Goal: Information Seeking & Learning: Understand process/instructions

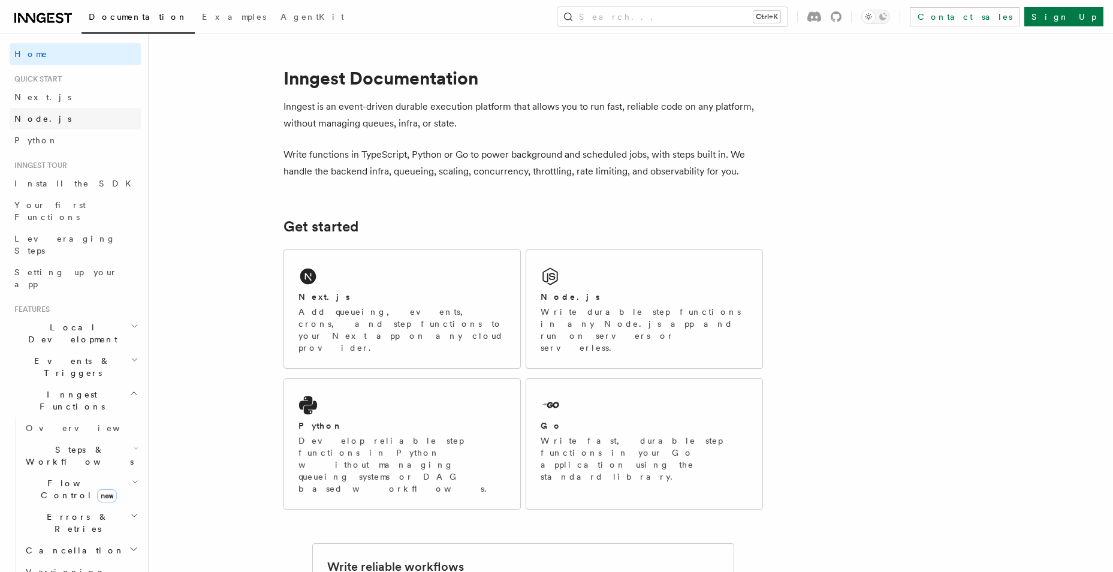
click at [59, 124] on link "Node.js" at bounding box center [75, 119] width 131 height 22
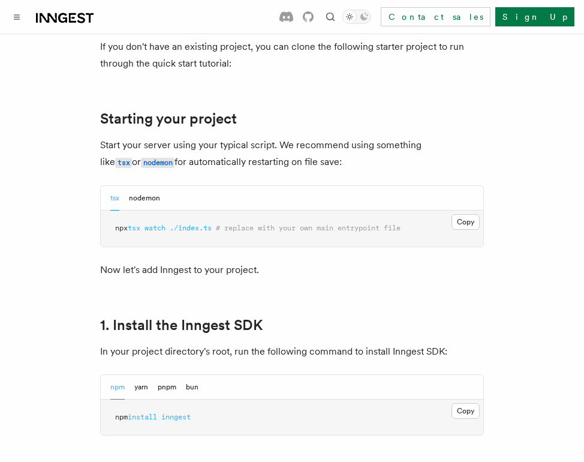
scroll to position [360, 0]
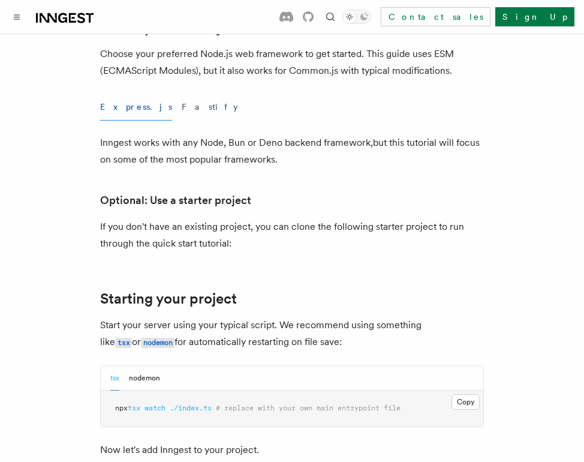
click at [130, 104] on button "Express.js" at bounding box center [136, 107] width 72 height 27
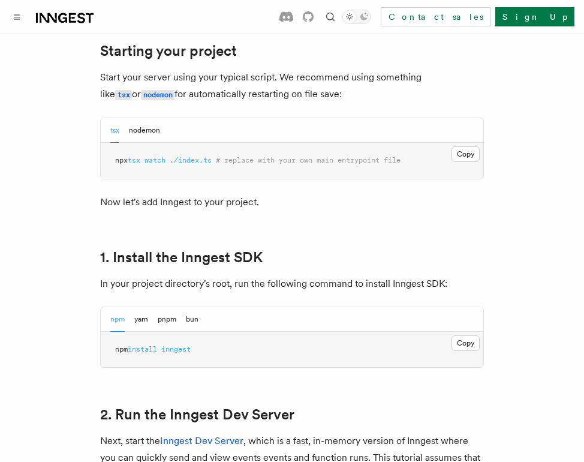
scroll to position [719, 0]
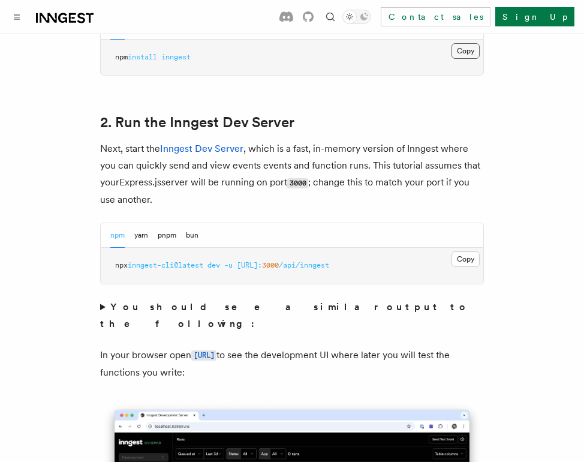
click at [476, 52] on button "Copy Copied" at bounding box center [465, 51] width 28 height 16
drag, startPoint x: 182, startPoint y: 96, endPoint x: 206, endPoint y: 92, distance: 24.9
click at [471, 55] on button "Copy Copied" at bounding box center [465, 51] width 28 height 16
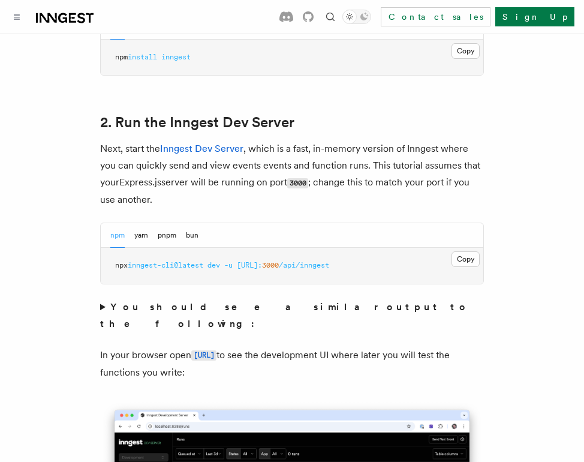
click at [249, 17] on div "Search... Ctrl+K Contact sales Sign Up" at bounding box center [348, 16] width 452 height 19
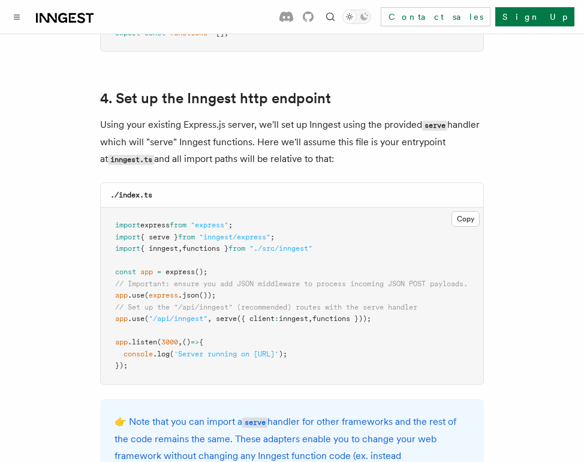
scroll to position [1618, 0]
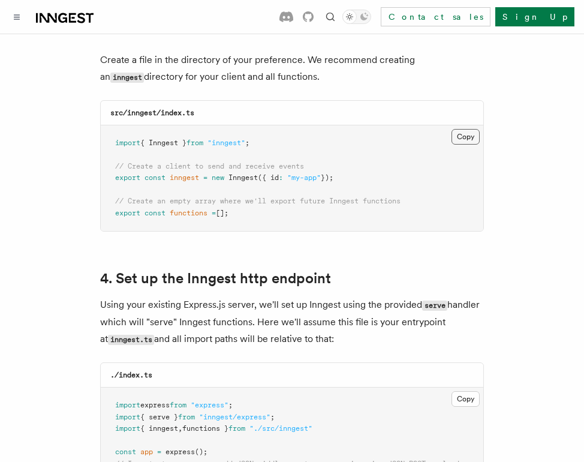
click at [463, 129] on button "Copy Copied" at bounding box center [465, 137] width 28 height 16
